Goal: Task Accomplishment & Management: Manage account settings

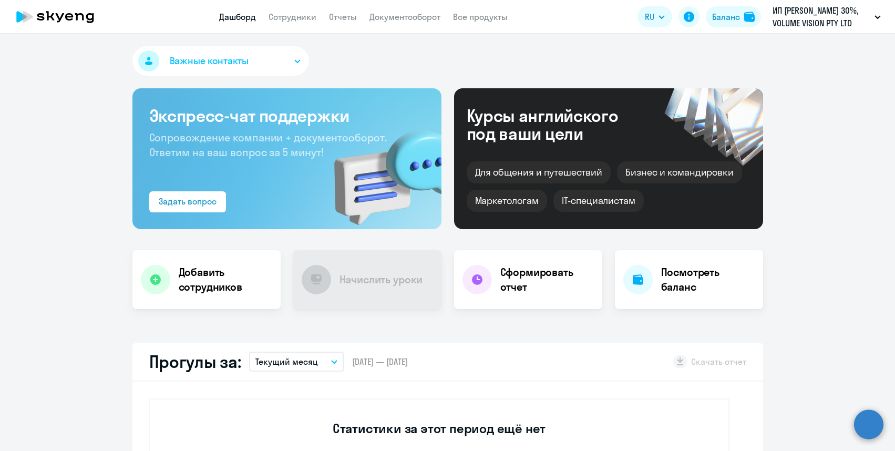
select select "30"
click at [292, 66] on button "Важные контакты" at bounding box center [220, 60] width 177 height 29
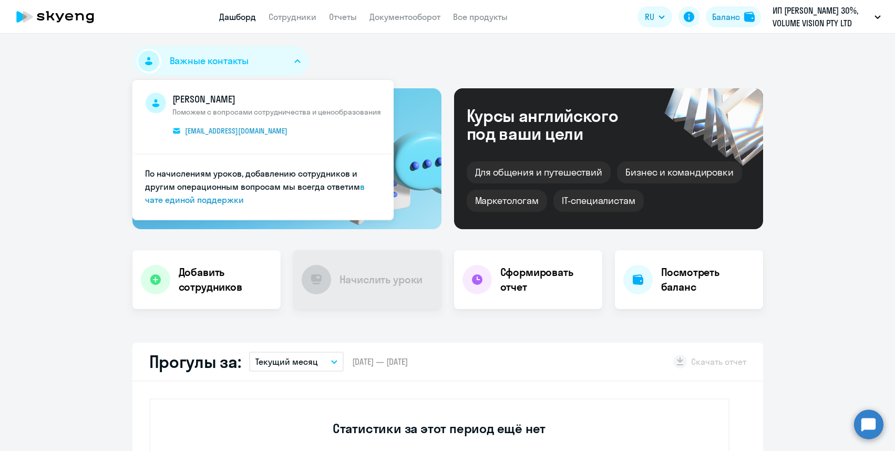
click at [292, 66] on button "Важные контакты" at bounding box center [220, 60] width 177 height 29
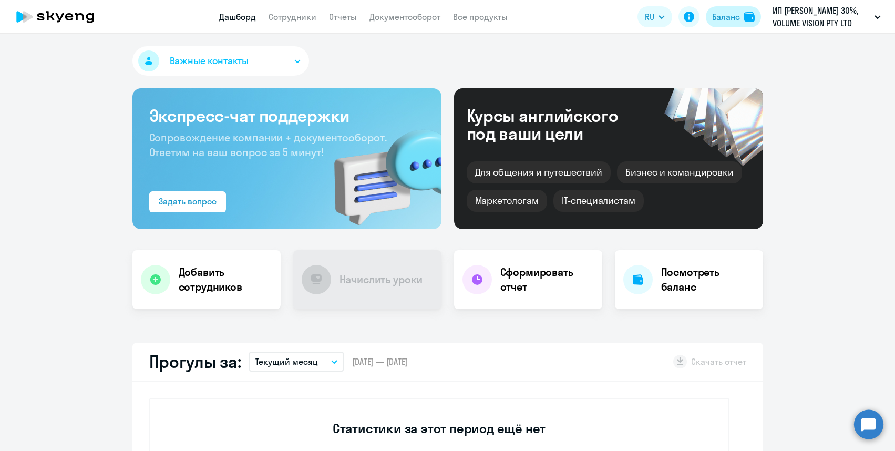
click at [722, 18] on div "Баланс" at bounding box center [726, 17] width 28 height 13
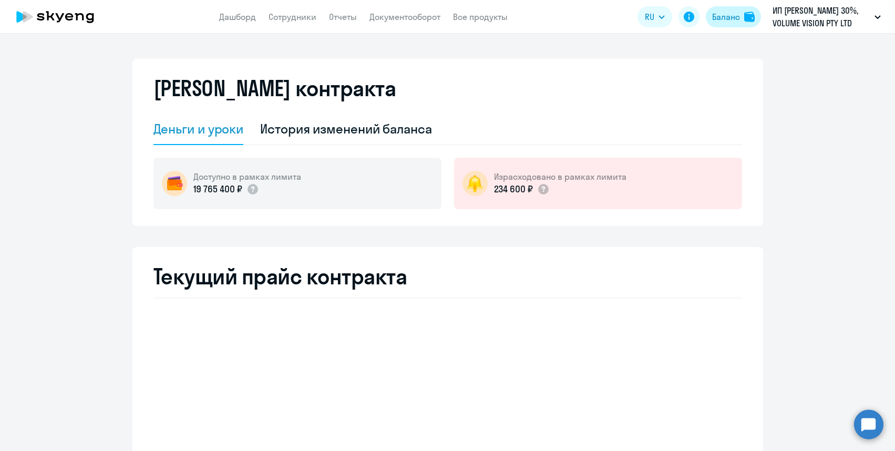
select select "english_adult_not_native_speaker"
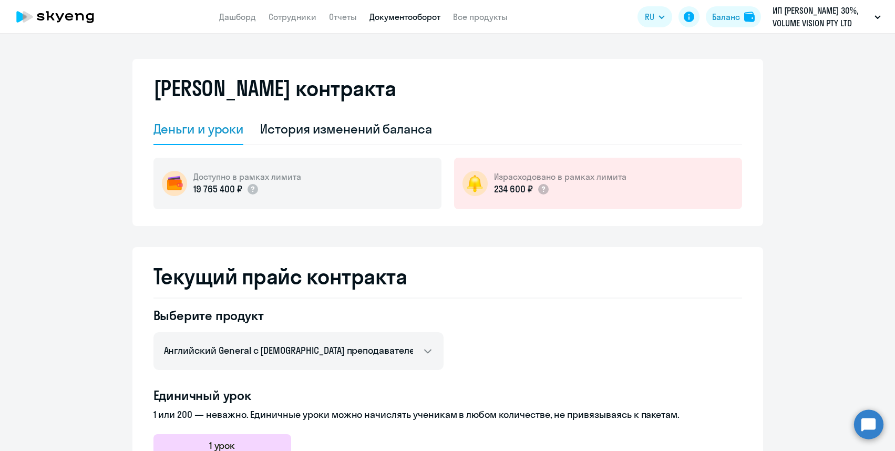
click at [391, 20] on link "Документооборот" at bounding box center [404, 17] width 71 height 11
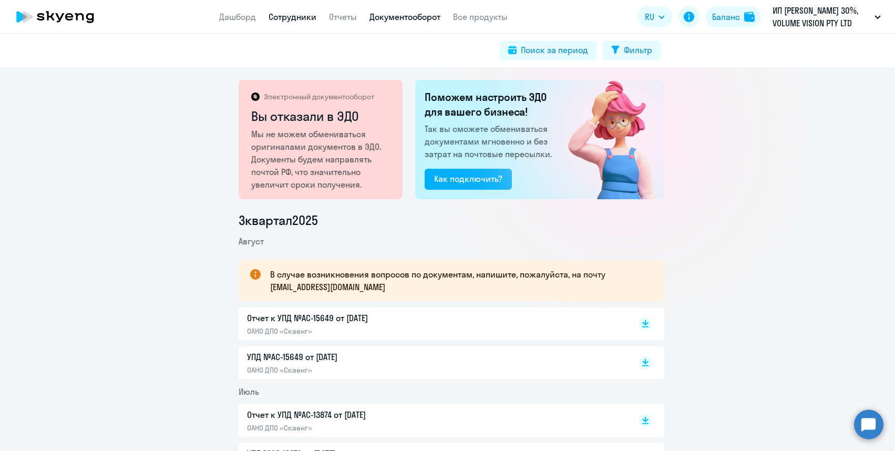
click at [280, 16] on link "Сотрудники" at bounding box center [293, 17] width 48 height 11
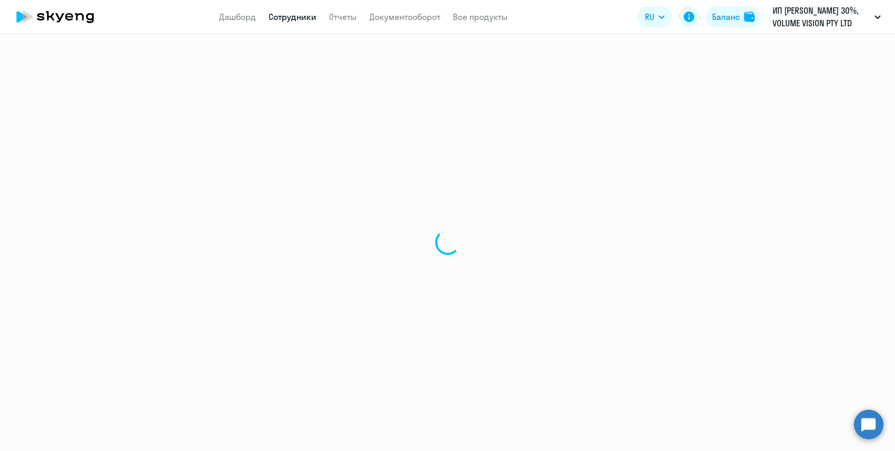
select select "30"
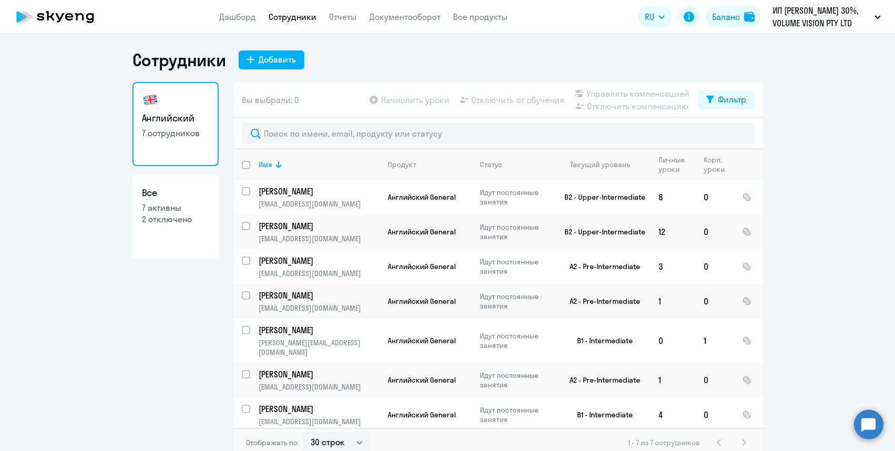
click at [175, 218] on p "2 отключено" at bounding box center [175, 219] width 67 height 12
select select "30"
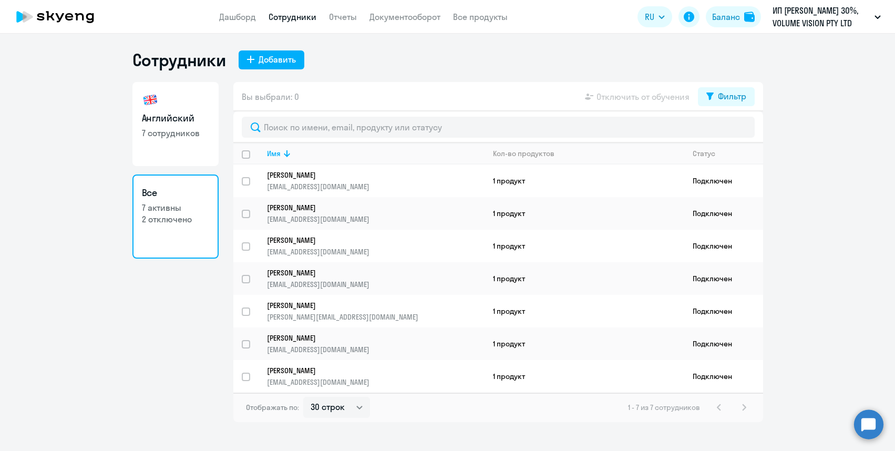
click at [174, 219] on p "2 отключено" at bounding box center [175, 219] width 67 height 12
click at [173, 209] on p "7 активны" at bounding box center [175, 208] width 67 height 12
click at [735, 90] on div "Фильтр" at bounding box center [732, 96] width 28 height 13
click at [733, 132] on span at bounding box center [737, 131] width 18 height 11
click at [728, 131] on input "checkbox" at bounding box center [728, 130] width 1 height 1
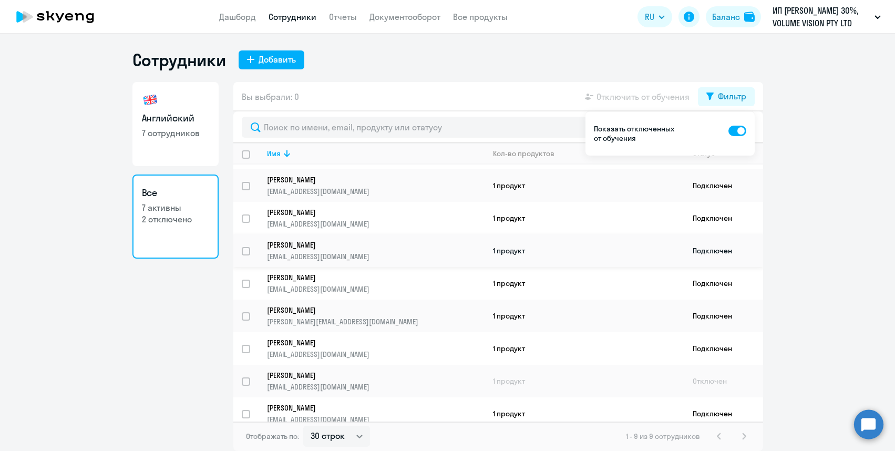
scroll to position [31, 0]
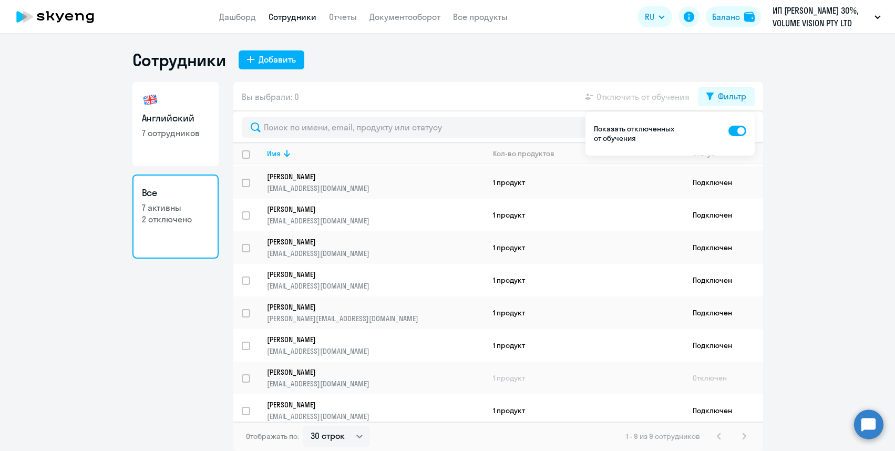
click at [739, 127] on span at bounding box center [737, 131] width 18 height 11
click at [728, 130] on input "checkbox" at bounding box center [728, 130] width 1 height 1
checkbox input "false"
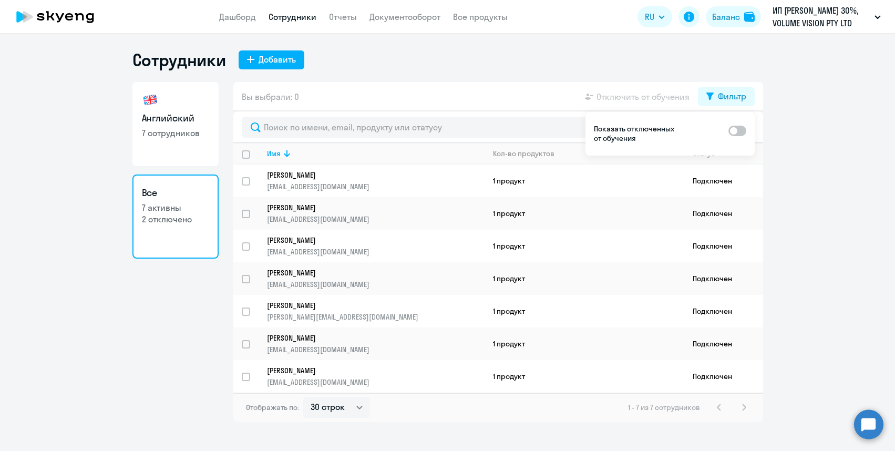
click at [183, 115] on h3 "Английский" at bounding box center [175, 118] width 67 height 14
select select "30"
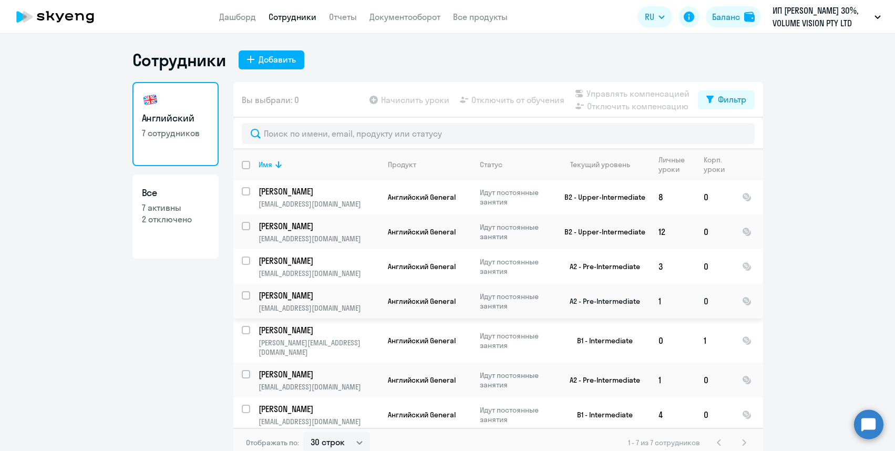
click at [500, 290] on td "Идут постоянные занятия" at bounding box center [511, 301] width 81 height 35
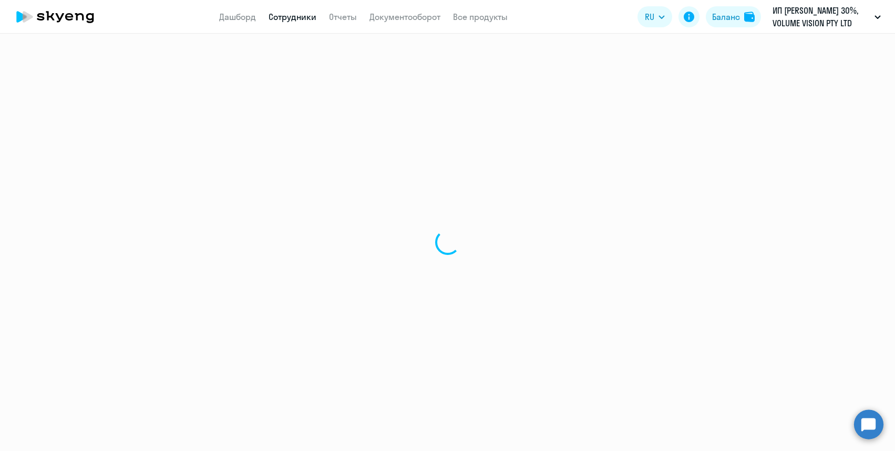
select select "english"
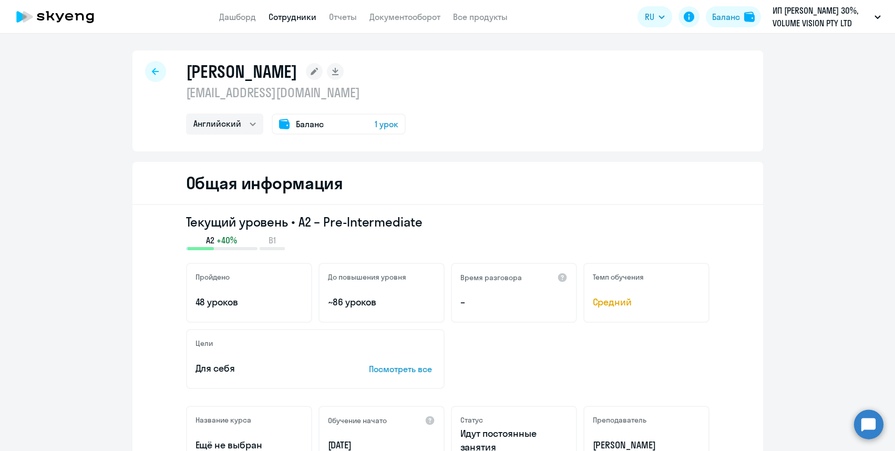
click at [308, 118] on span "Баланс" at bounding box center [310, 124] width 28 height 13
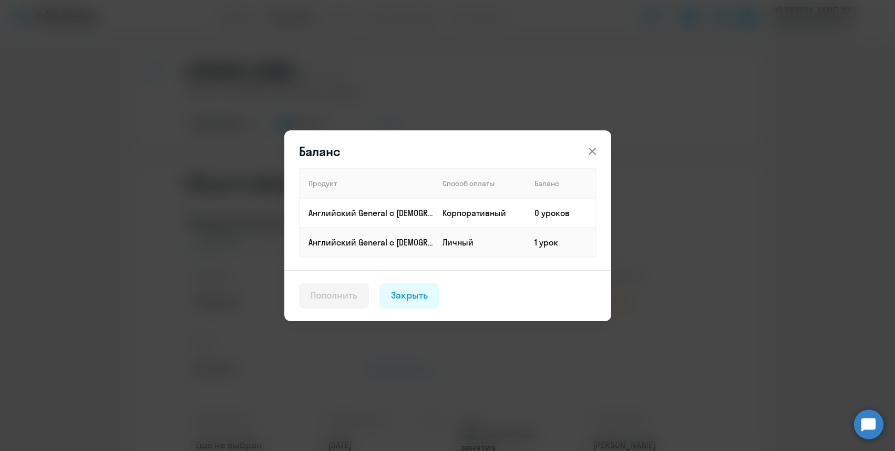
click at [594, 148] on icon at bounding box center [592, 151] width 13 height 13
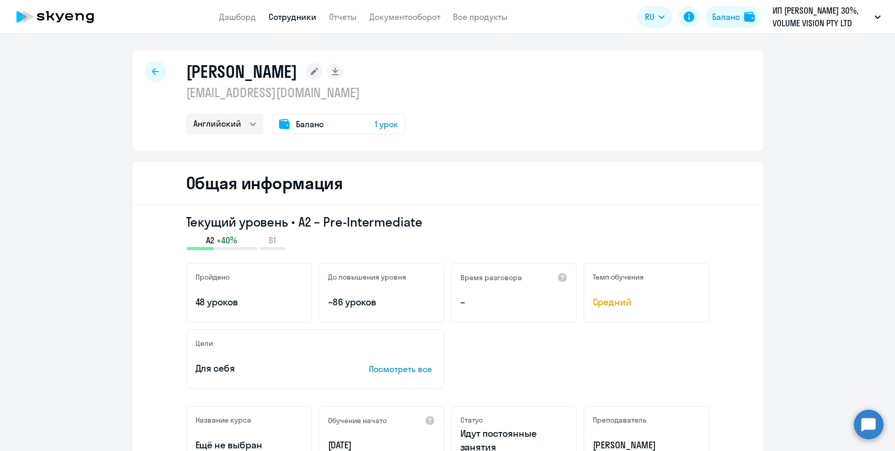
click at [153, 71] on icon at bounding box center [155, 71] width 7 height 7
select select "30"
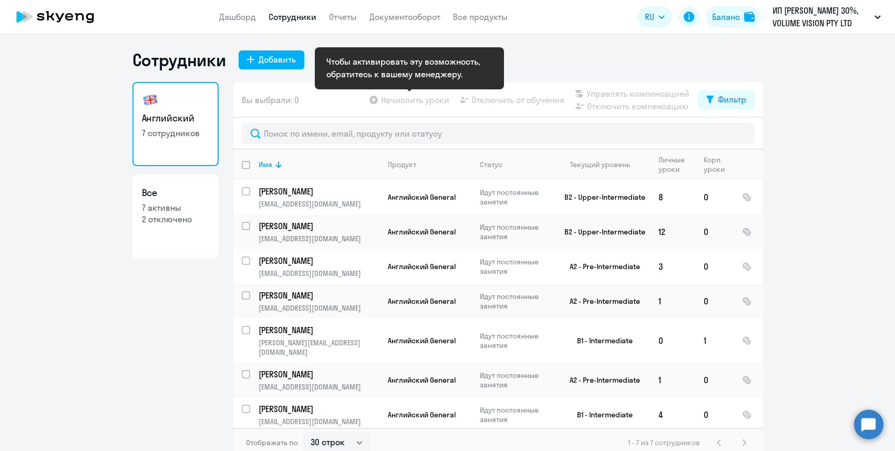
click at [415, 105] on app-table-action-button "Начислить уроки" at bounding box center [408, 100] width 82 height 13
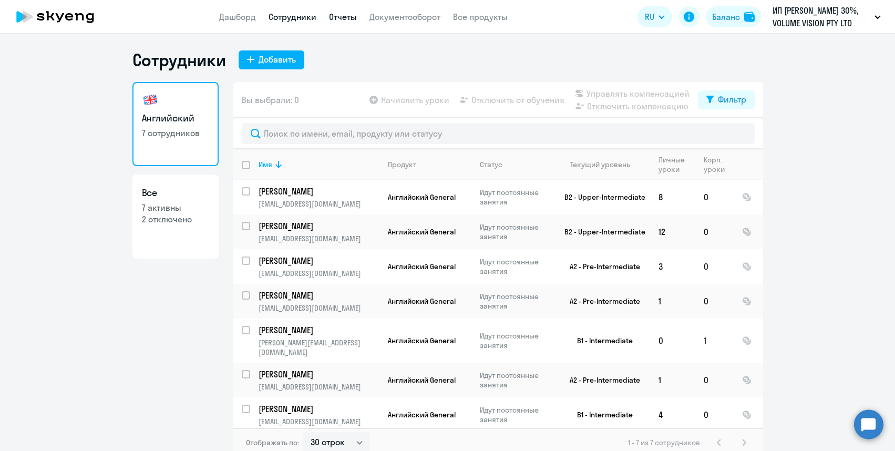
click at [346, 18] on link "Отчеты" at bounding box center [343, 17] width 28 height 11
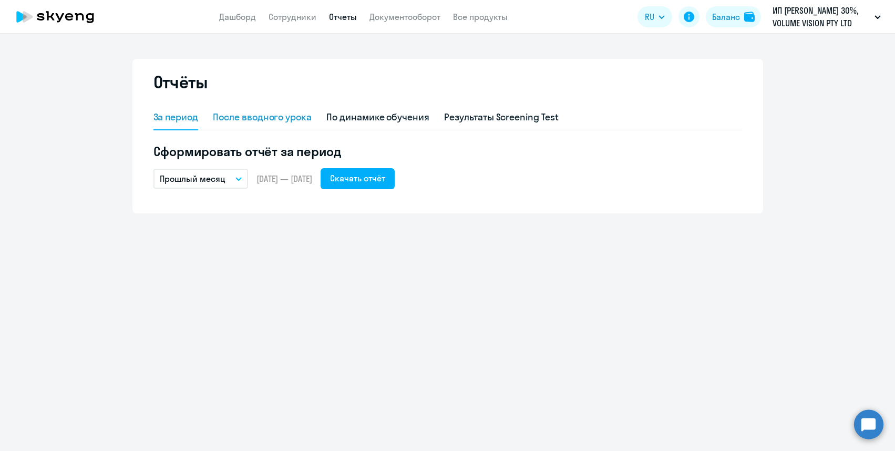
click at [303, 112] on div "После вводного урока" at bounding box center [262, 117] width 99 height 14
select select "10"
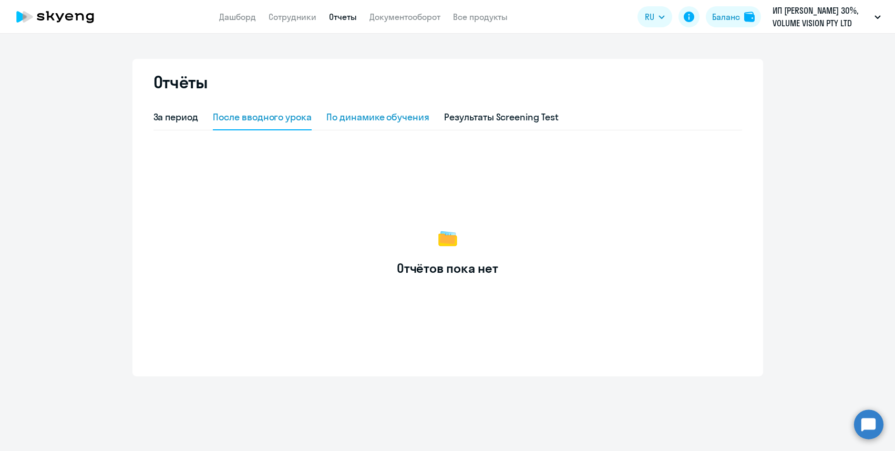
click at [358, 111] on div "По динамике обучения" at bounding box center [377, 117] width 103 height 14
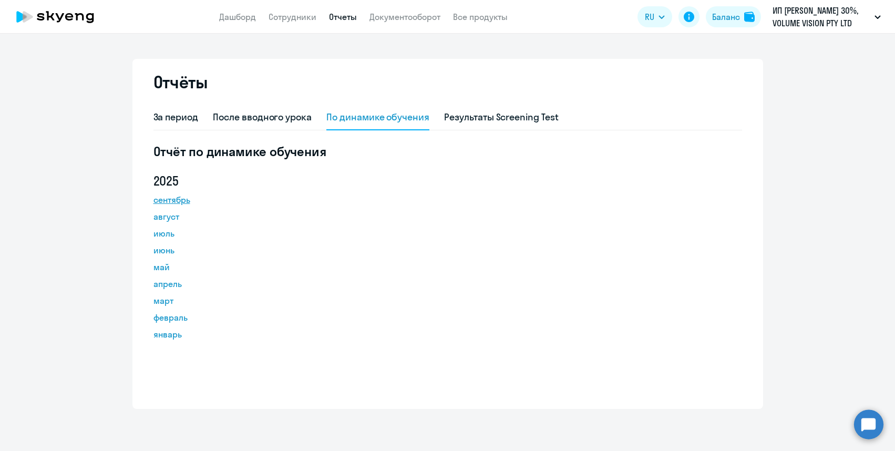
click at [176, 203] on link "сентябрь" at bounding box center [200, 199] width 95 height 13
click at [468, 116] on div "Результаты Screening Test" at bounding box center [501, 117] width 115 height 14
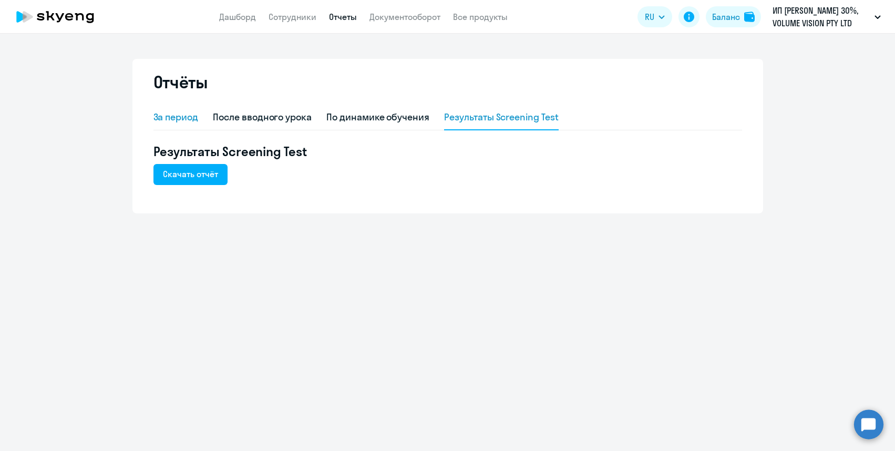
click at [184, 118] on div "За период" at bounding box center [175, 117] width 45 height 14
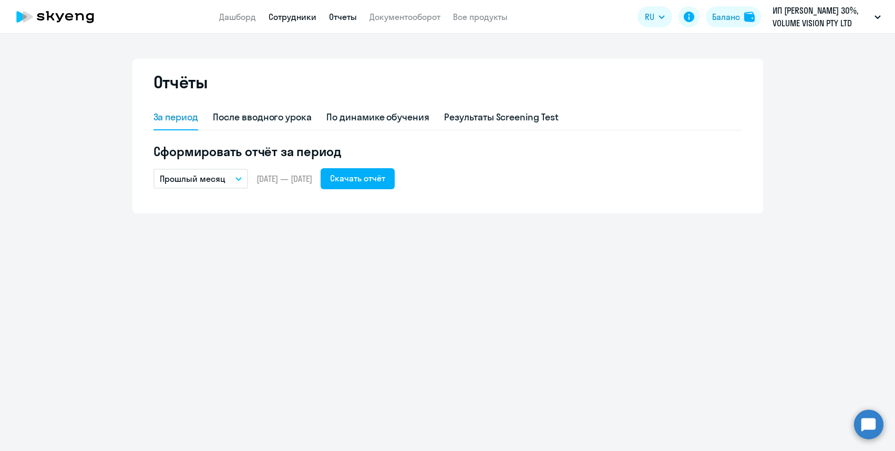
click at [273, 18] on link "Сотрудники" at bounding box center [293, 17] width 48 height 11
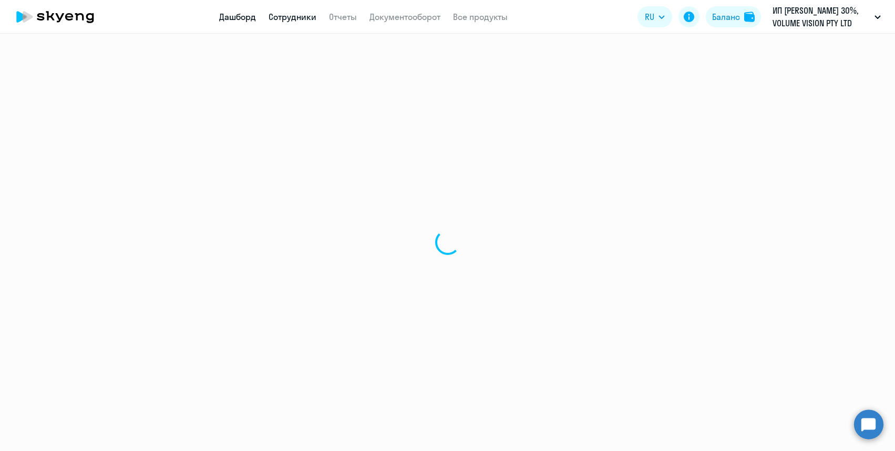
select select "30"
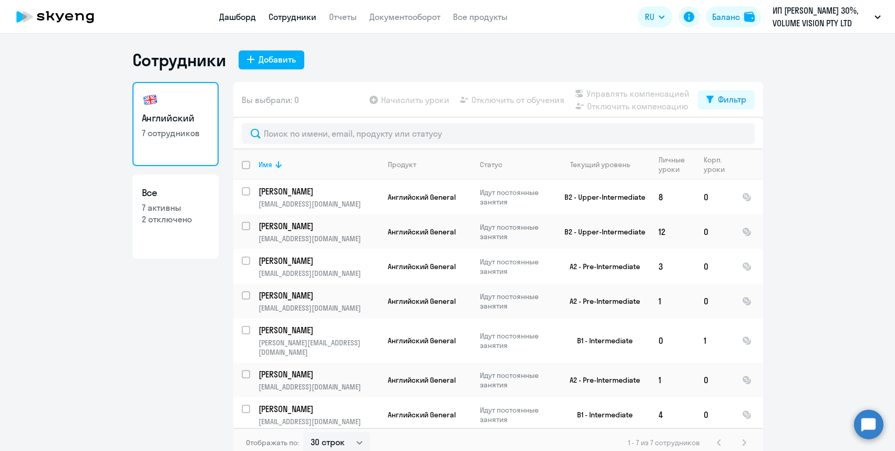
click at [249, 19] on link "Дашборд" at bounding box center [237, 17] width 37 height 11
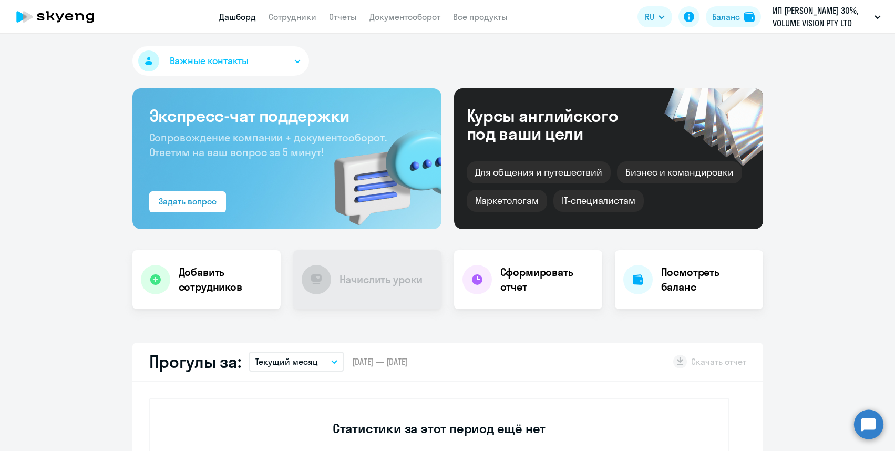
select select "30"
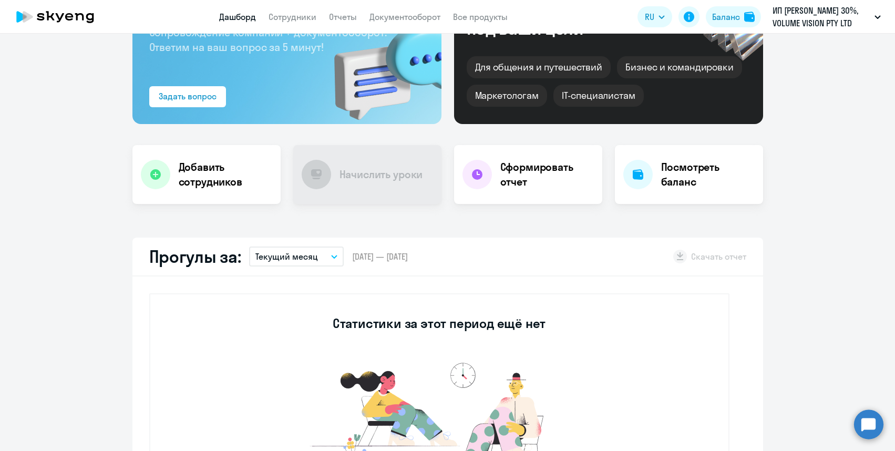
scroll to position [32, 0]
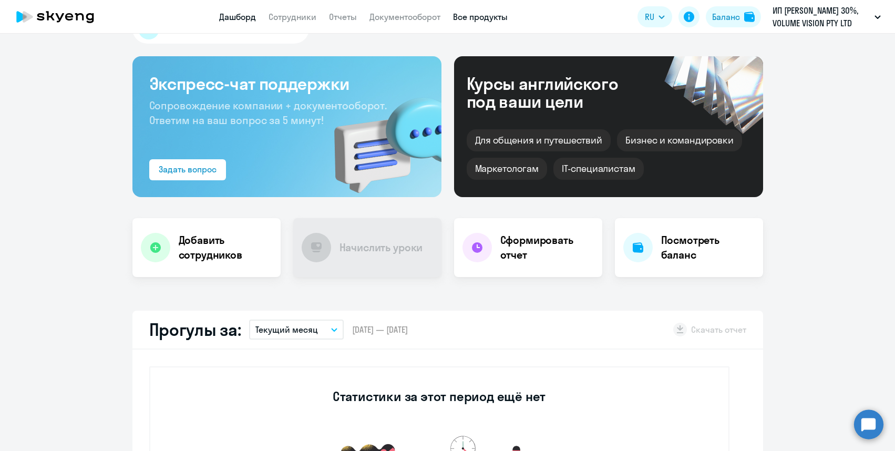
click at [486, 13] on link "Все продукты" at bounding box center [480, 17] width 55 height 11
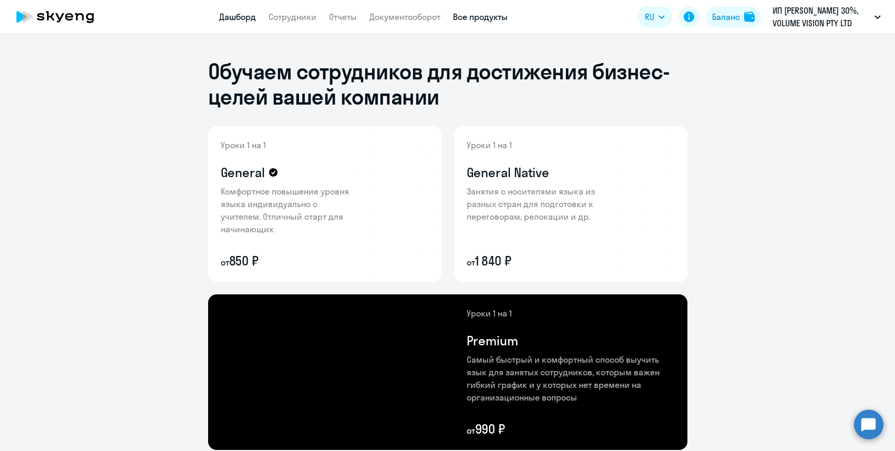
click at [250, 20] on link "Дашборд" at bounding box center [237, 17] width 37 height 11
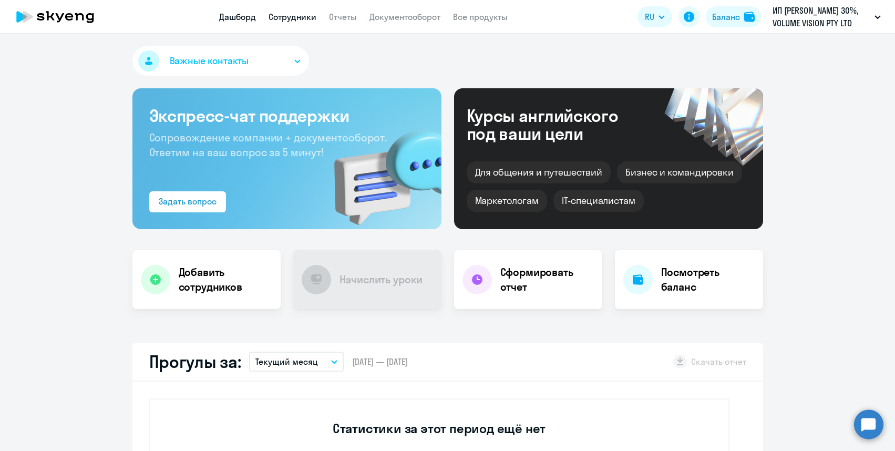
click at [281, 15] on link "Сотрудники" at bounding box center [293, 17] width 48 height 11
select select "30"
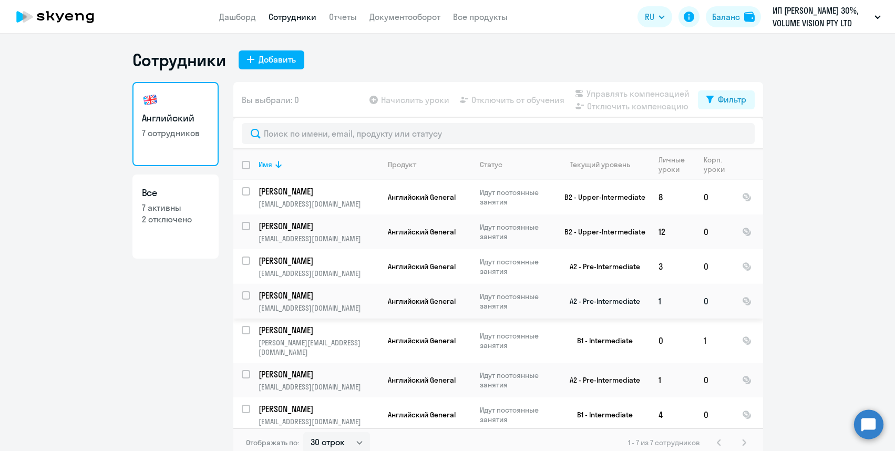
click at [455, 296] on span "Английский General" at bounding box center [422, 300] width 68 height 9
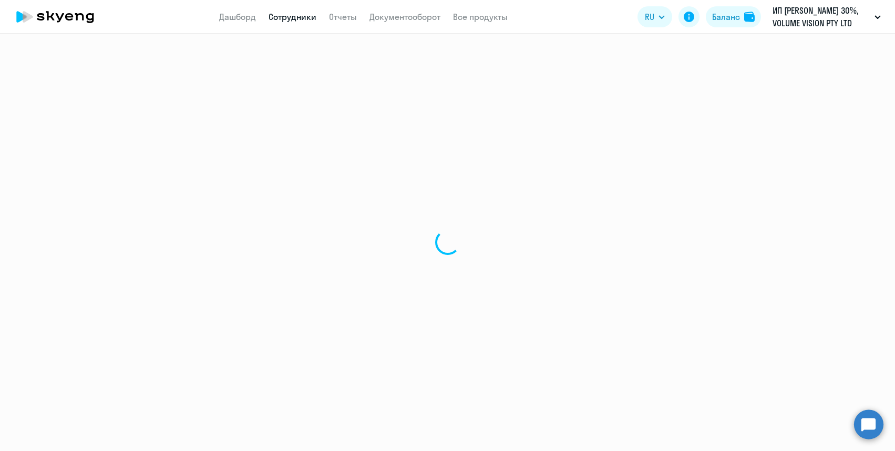
select select "english"
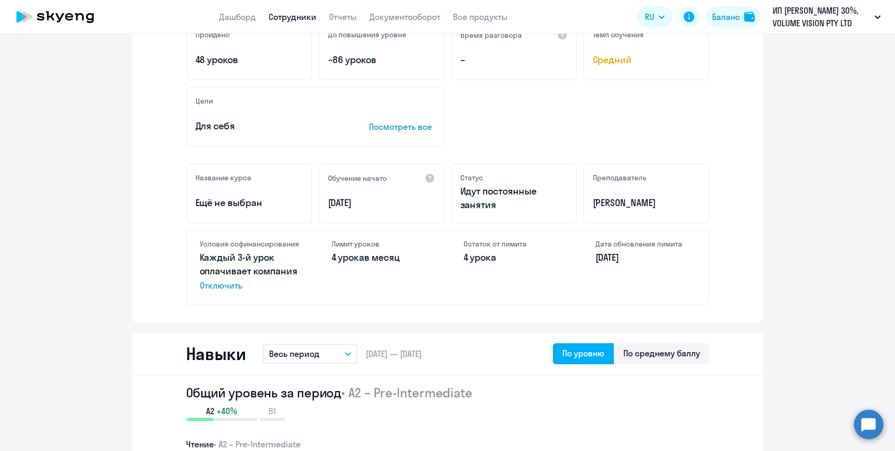
scroll to position [255, 0]
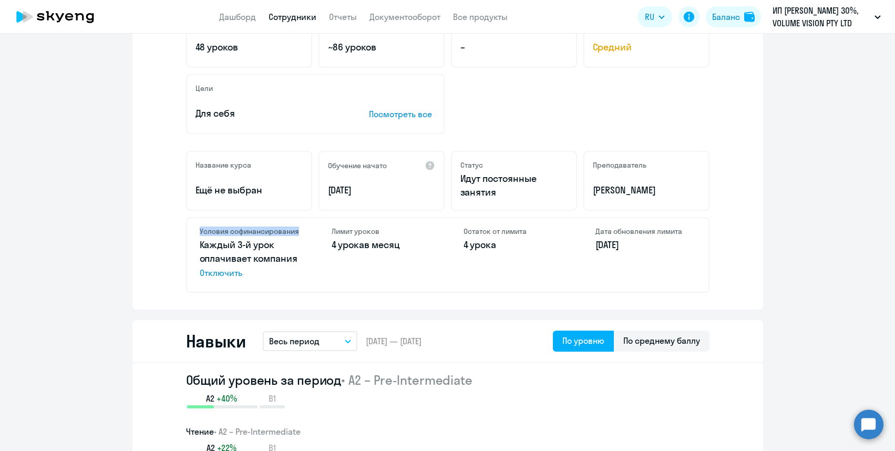
drag, startPoint x: 297, startPoint y: 228, endPoint x: 184, endPoint y: 226, distance: 112.5
click at [187, 226] on div "Условия софинансирования Каждый 3-й урок оплачивает компания Отключить" at bounding box center [250, 255] width 126 height 74
copy h4 "Условия софинансирования"
click at [319, 280] on div "Лимит уроков 4 урока в месяц" at bounding box center [382, 255] width 126 height 74
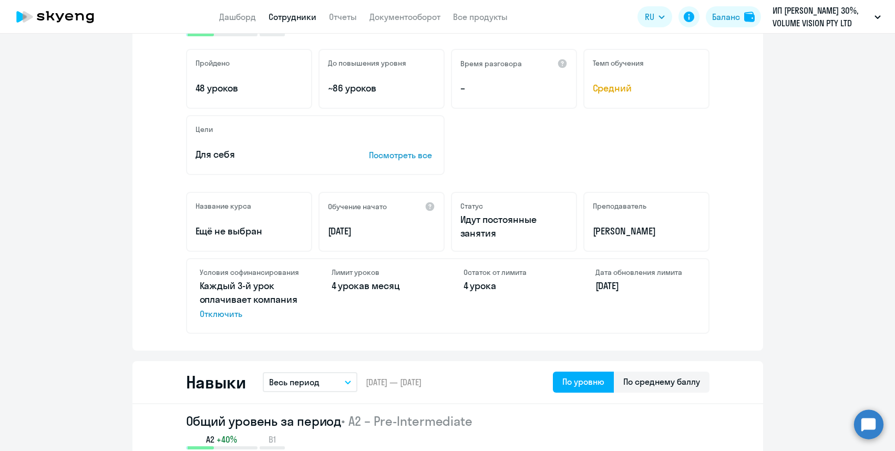
scroll to position [0, 0]
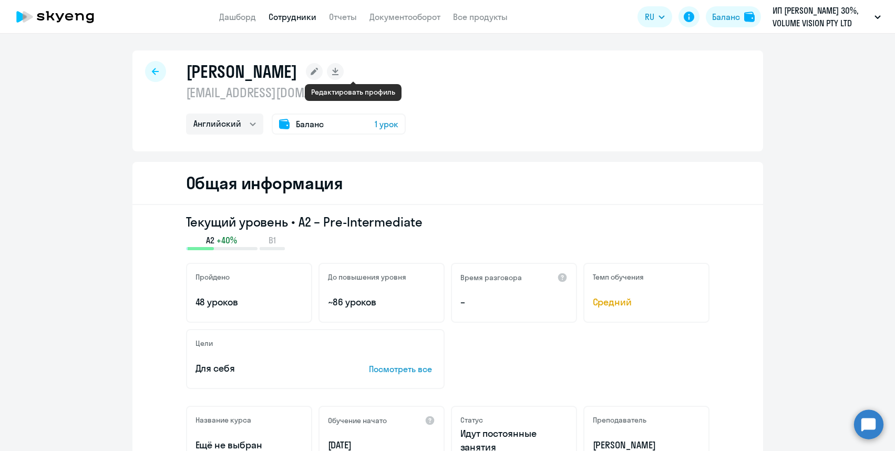
click at [323, 64] on rect at bounding box center [314, 71] width 17 height 17
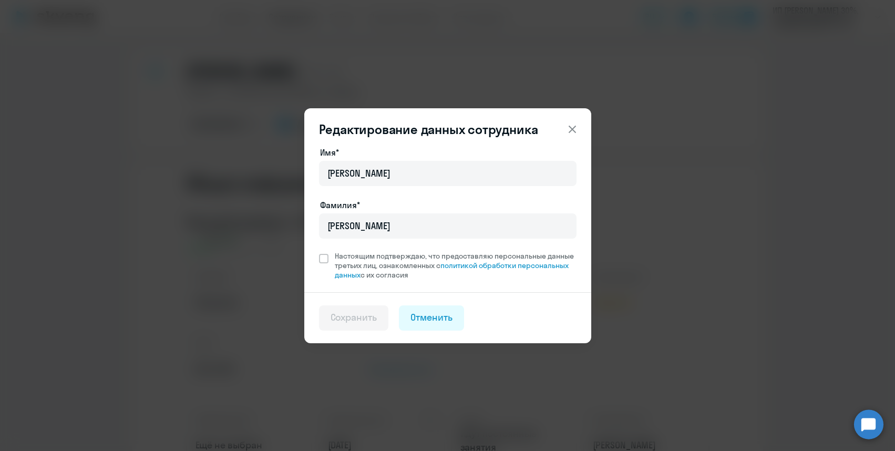
click at [576, 127] on icon at bounding box center [572, 129] width 13 height 13
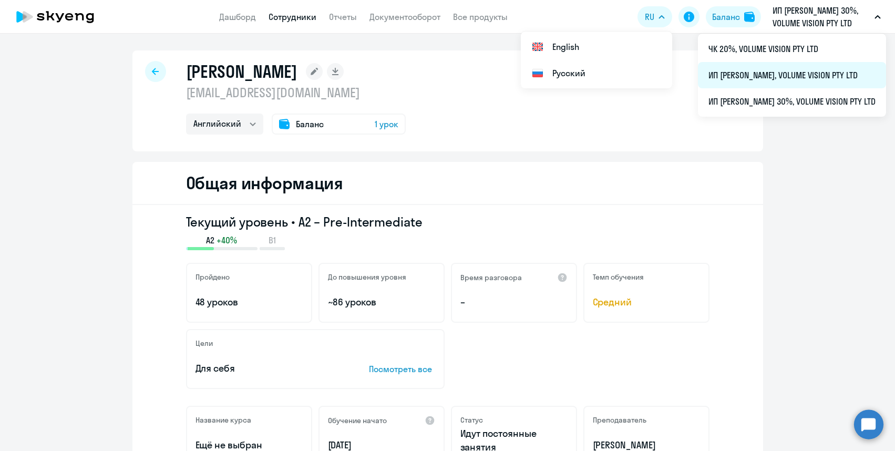
click at [813, 78] on li "ИП [PERSON_NAME], VOLUME VISION PTY LTD" at bounding box center [792, 75] width 188 height 26
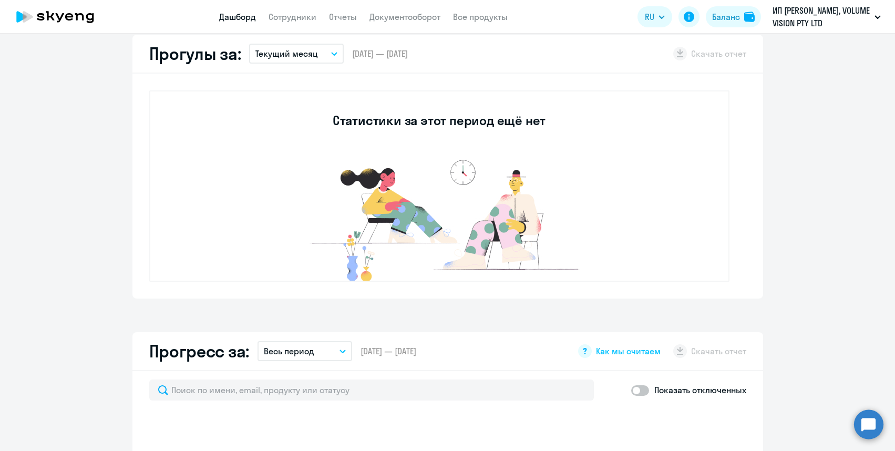
scroll to position [321, 0]
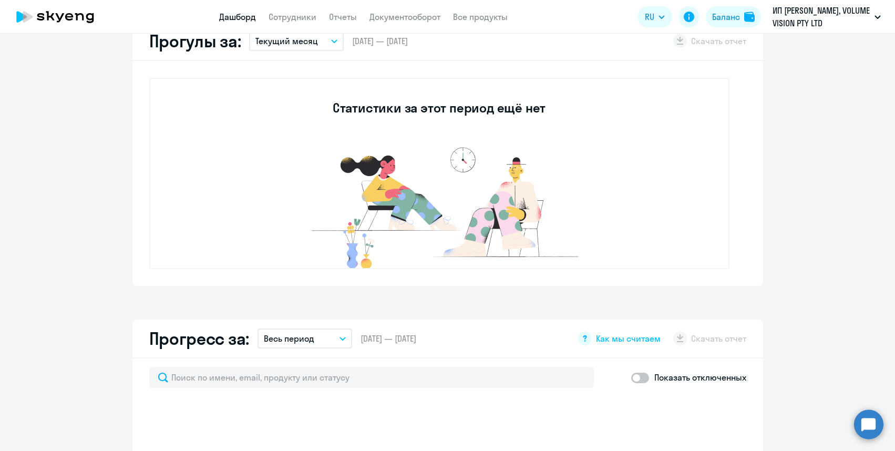
select select "30"
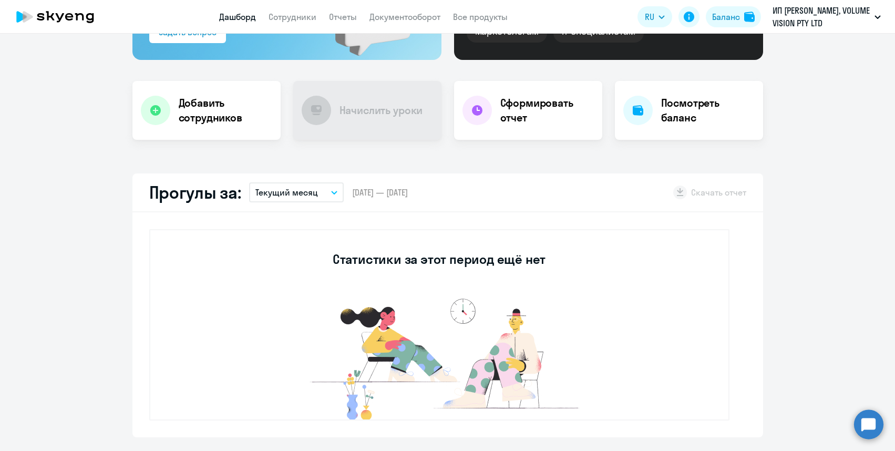
scroll to position [169, 0]
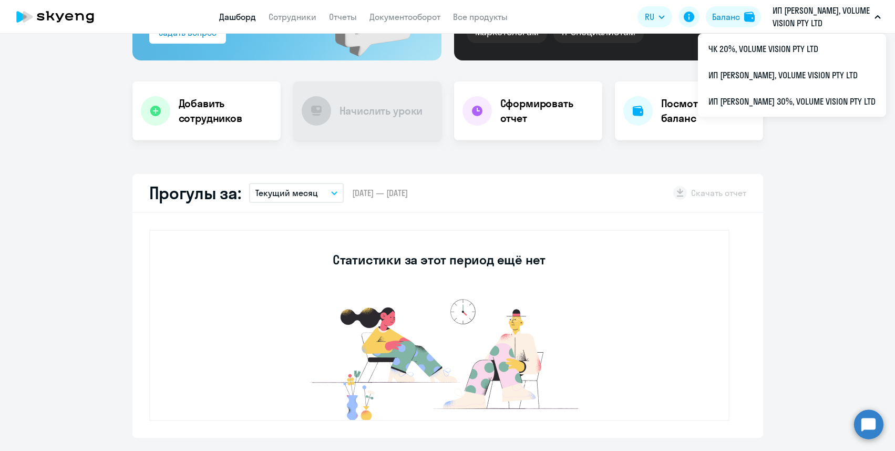
click at [835, 23] on p "ИП [PERSON_NAME], VOLUME VISION PTY LTD" at bounding box center [821, 16] width 98 height 25
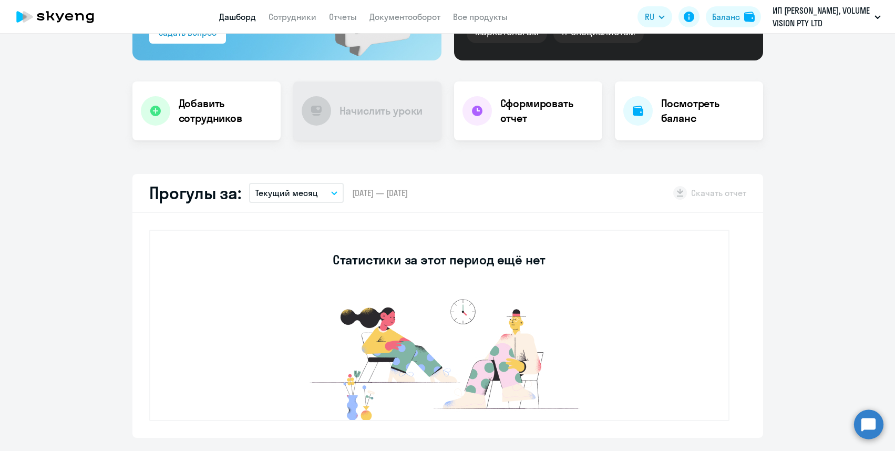
click at [835, 23] on p "ИП [PERSON_NAME], VOLUME VISION PTY LTD" at bounding box center [821, 16] width 98 height 25
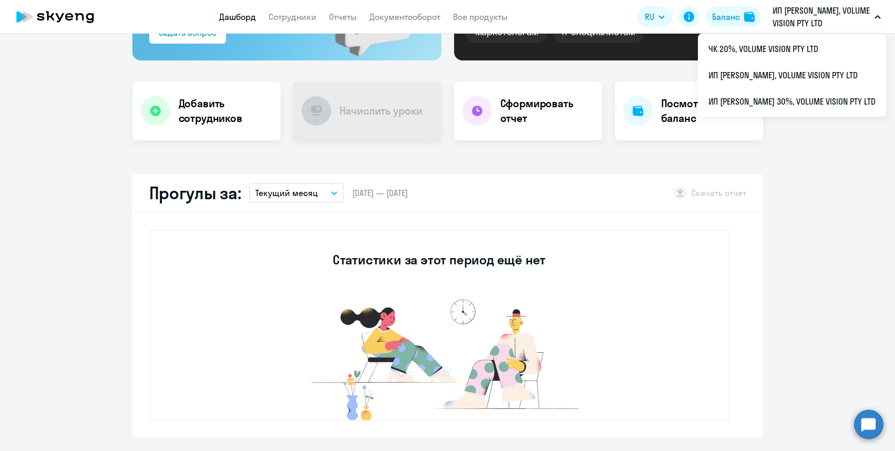
click at [799, 12] on p "ИП [PERSON_NAME], VOLUME VISION PTY LTD" at bounding box center [821, 16] width 98 height 25
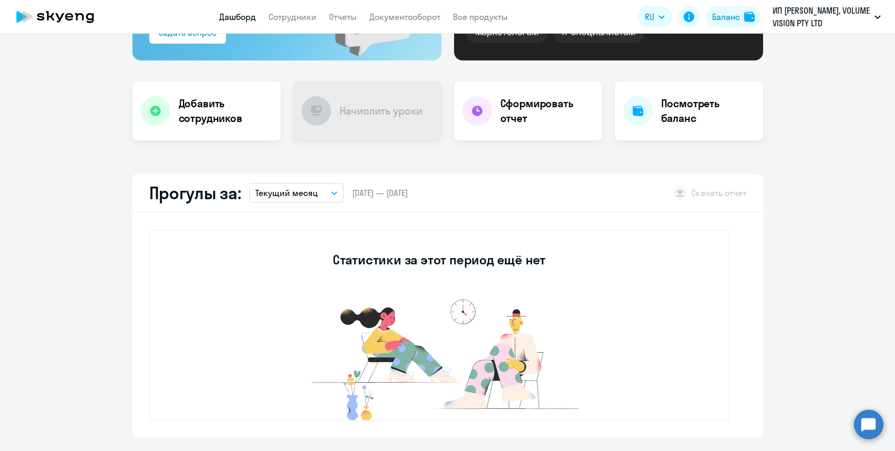
click at [799, 12] on p "ИП [PERSON_NAME], VOLUME VISION PTY LTD" at bounding box center [821, 16] width 98 height 25
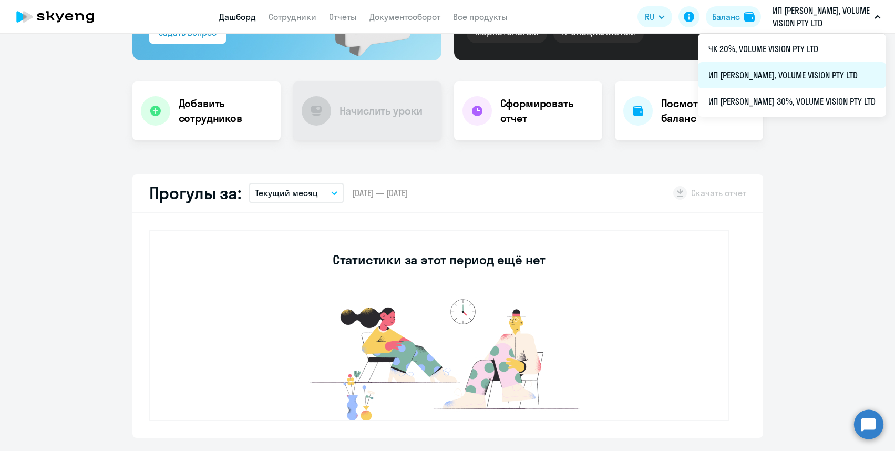
click at [799, 81] on li "ИП [PERSON_NAME], VOLUME VISION PTY LTD" at bounding box center [792, 75] width 188 height 26
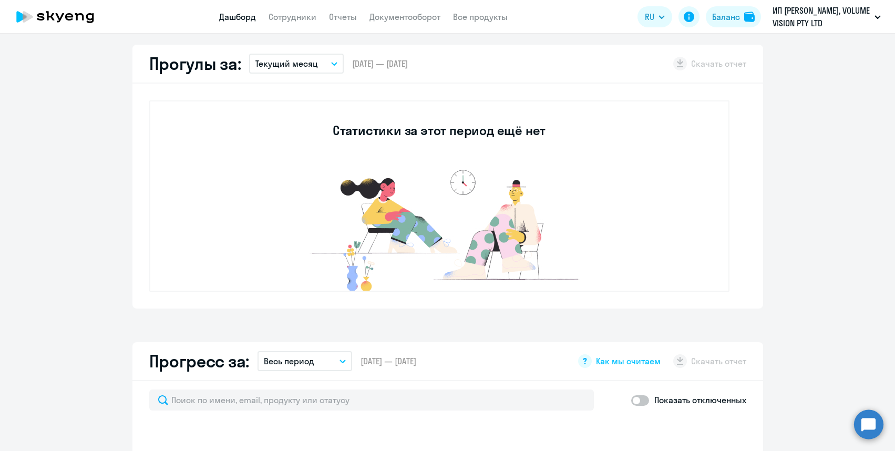
scroll to position [499, 0]
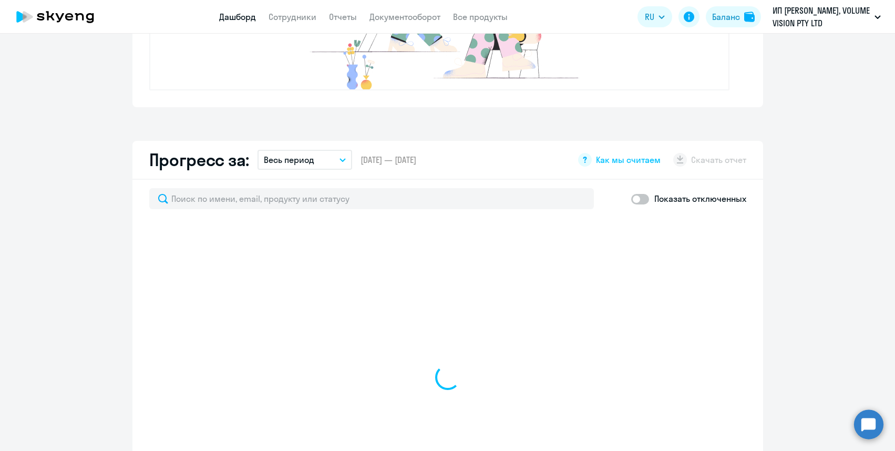
select select "30"
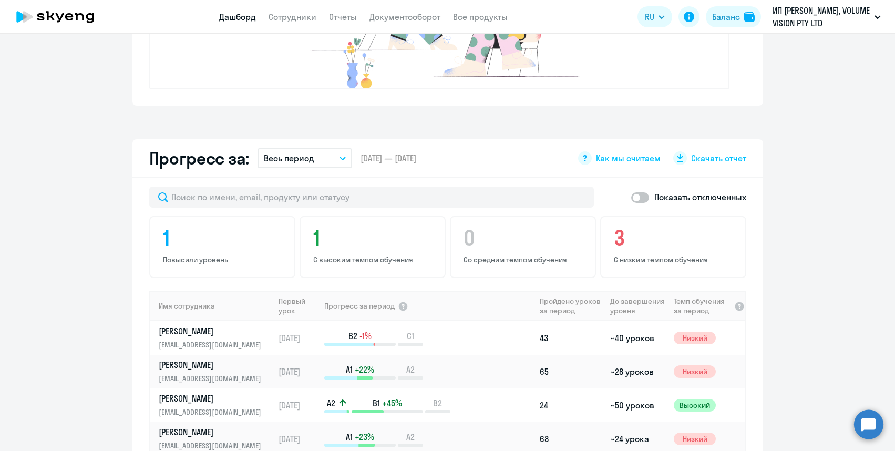
scroll to position [435, 0]
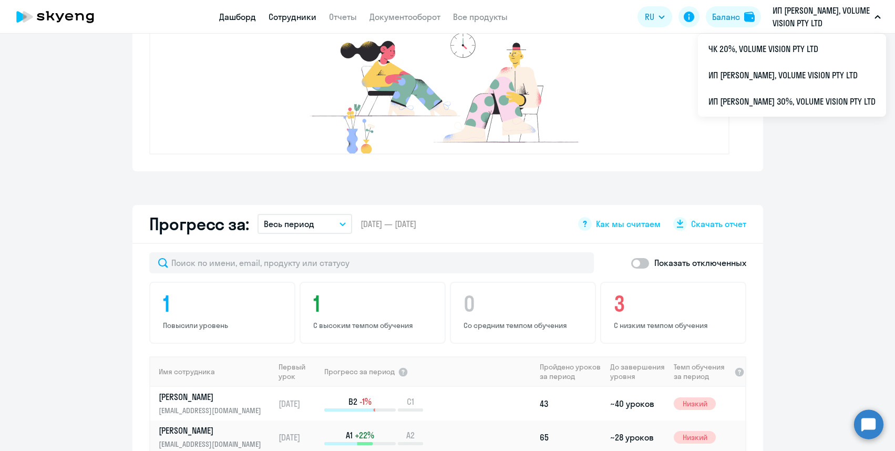
click at [295, 19] on link "Сотрудники" at bounding box center [293, 17] width 48 height 11
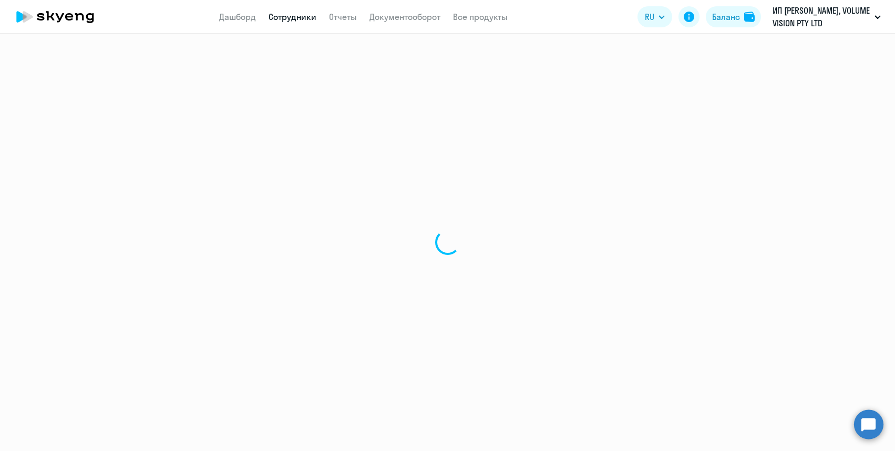
select select "30"
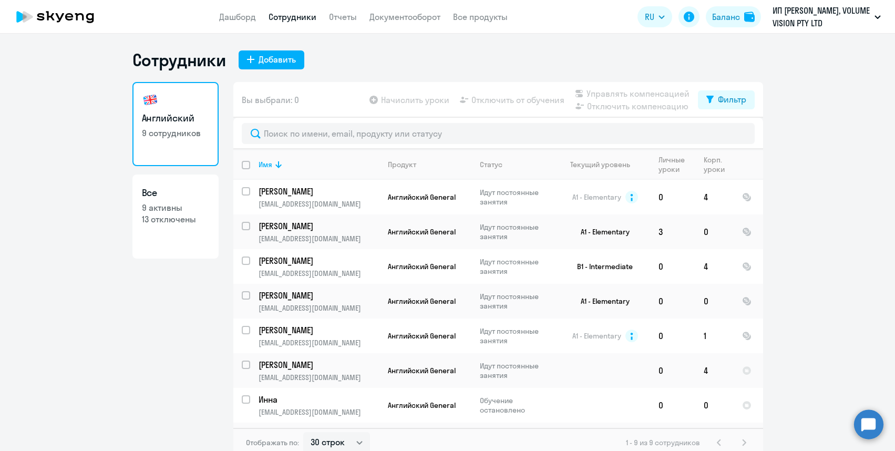
click at [500, 97] on app-table-action-button "Отключить от обучения" at bounding box center [511, 100] width 107 height 13
click at [244, 395] on input "select row 15169701" at bounding box center [252, 405] width 21 height 21
checkbox input "true"
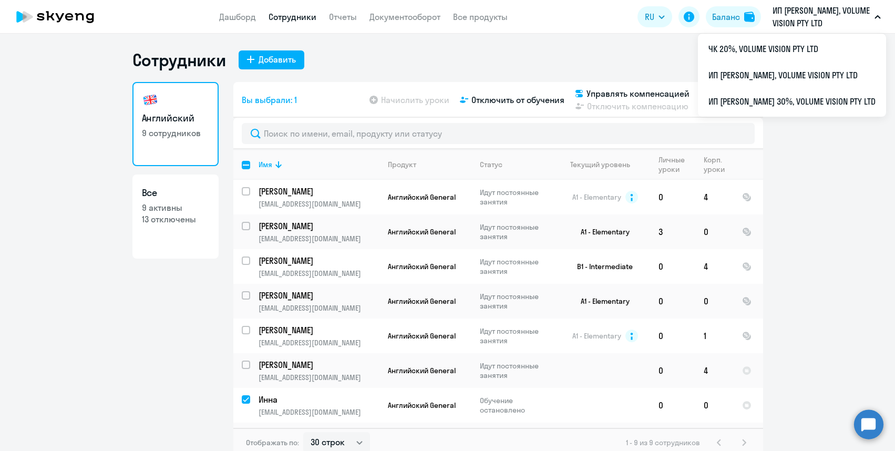
click at [781, 18] on p "ИП [PERSON_NAME], VOLUME VISION PTY LTD" at bounding box center [821, 16] width 98 height 25
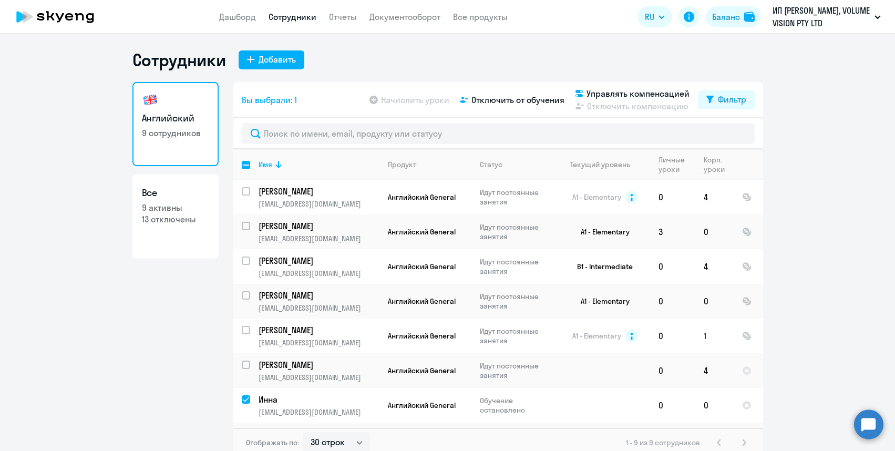
click at [781, 18] on p "ИП [PERSON_NAME], VOLUME VISION PTY LTD" at bounding box center [821, 16] width 98 height 25
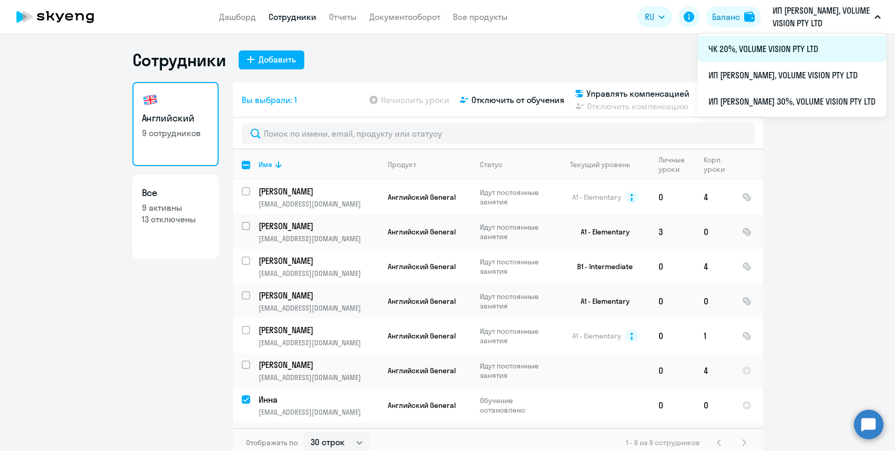
click at [781, 45] on li "ЧК 20%, VOLUME VISION PTY LTD" at bounding box center [792, 49] width 188 height 26
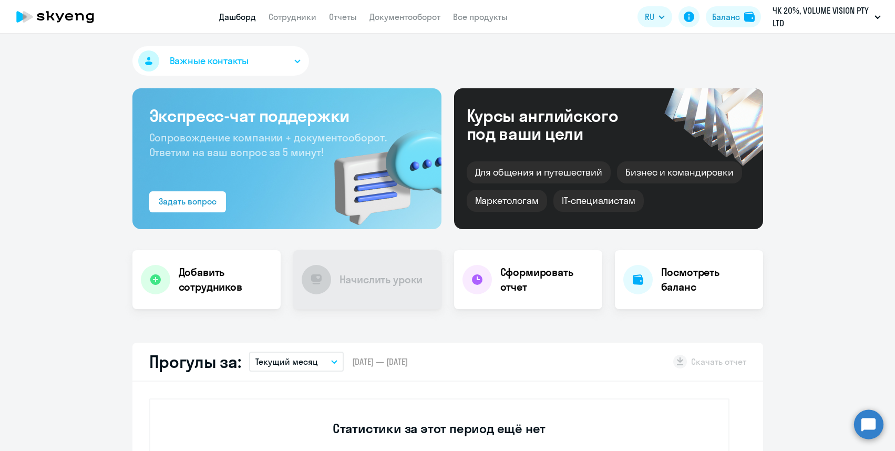
select select "30"
